Goal: Transaction & Acquisition: Register for event/course

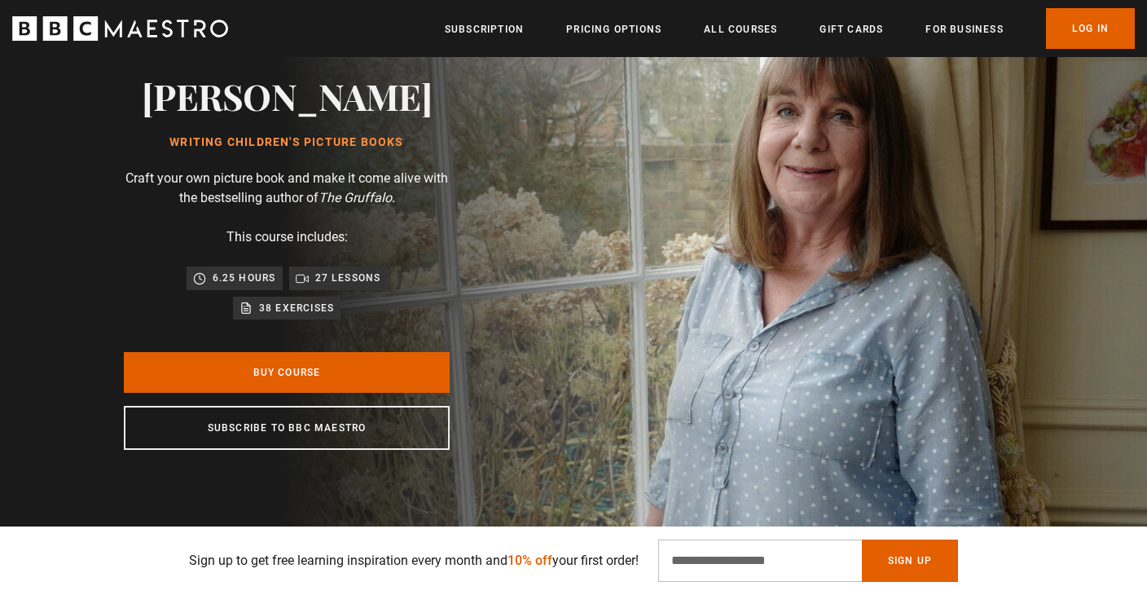
scroll to position [0, 3416]
